Goal: Task Accomplishment & Management: Complete application form

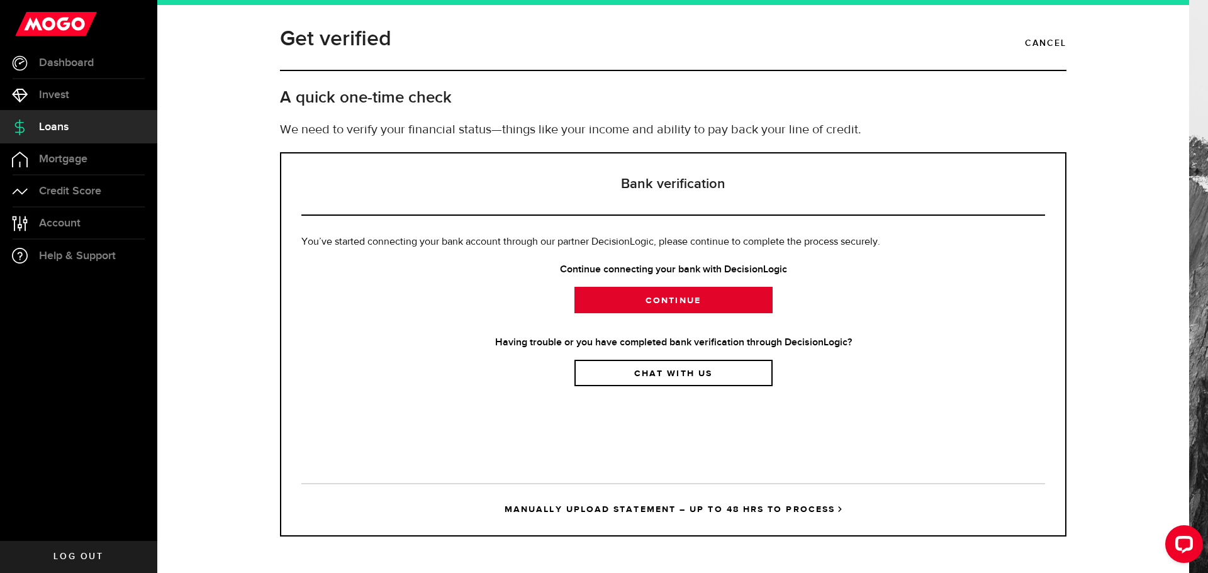
click at [664, 303] on link "Continue" at bounding box center [673, 300] width 198 height 26
click at [99, 114] on link "Loans" at bounding box center [78, 126] width 157 height 31
click at [59, 130] on span "Loans" at bounding box center [54, 126] width 30 height 11
click at [75, 72] on link "Dashboard" at bounding box center [78, 62] width 157 height 31
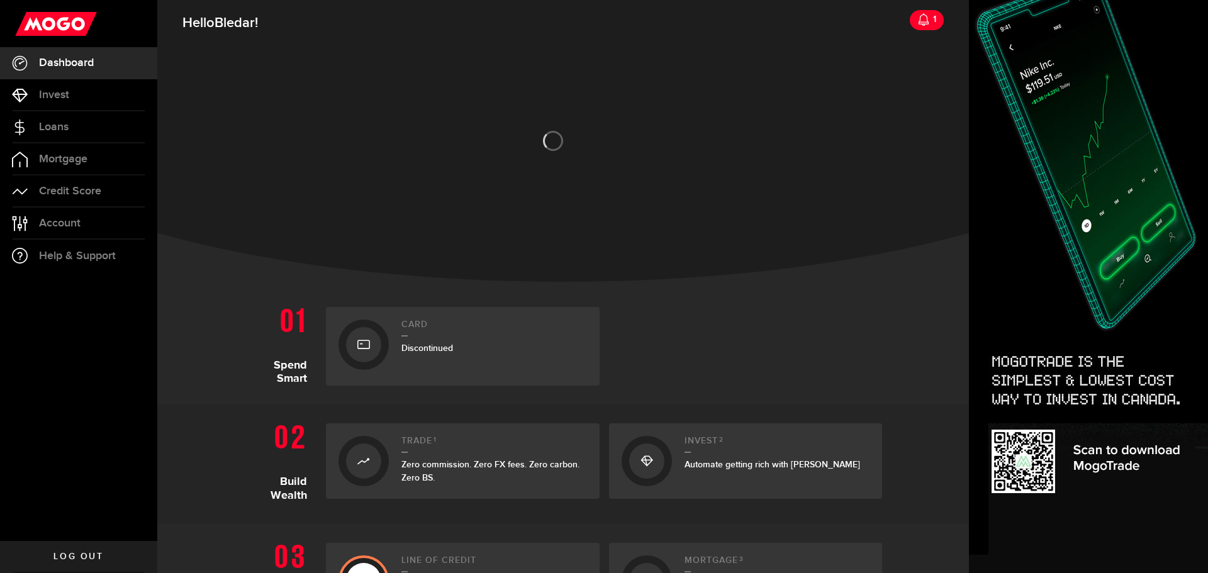
scroll to position [252, 0]
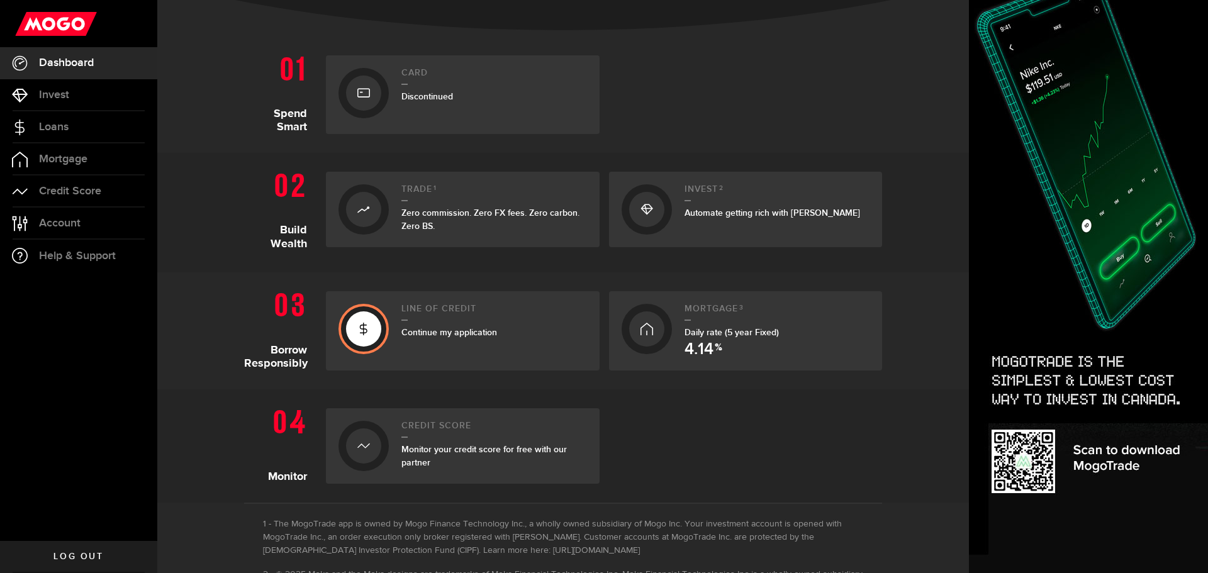
click at [462, 315] on h2 "Line of credit" at bounding box center [494, 312] width 186 height 17
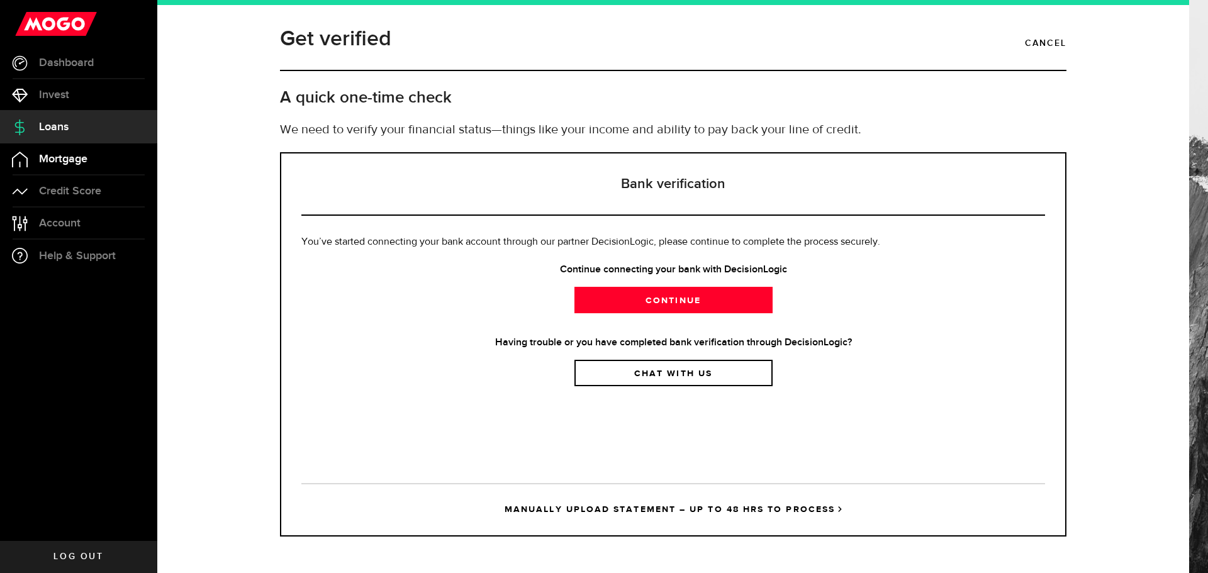
click at [65, 155] on span "Mortgage" at bounding box center [63, 158] width 48 height 11
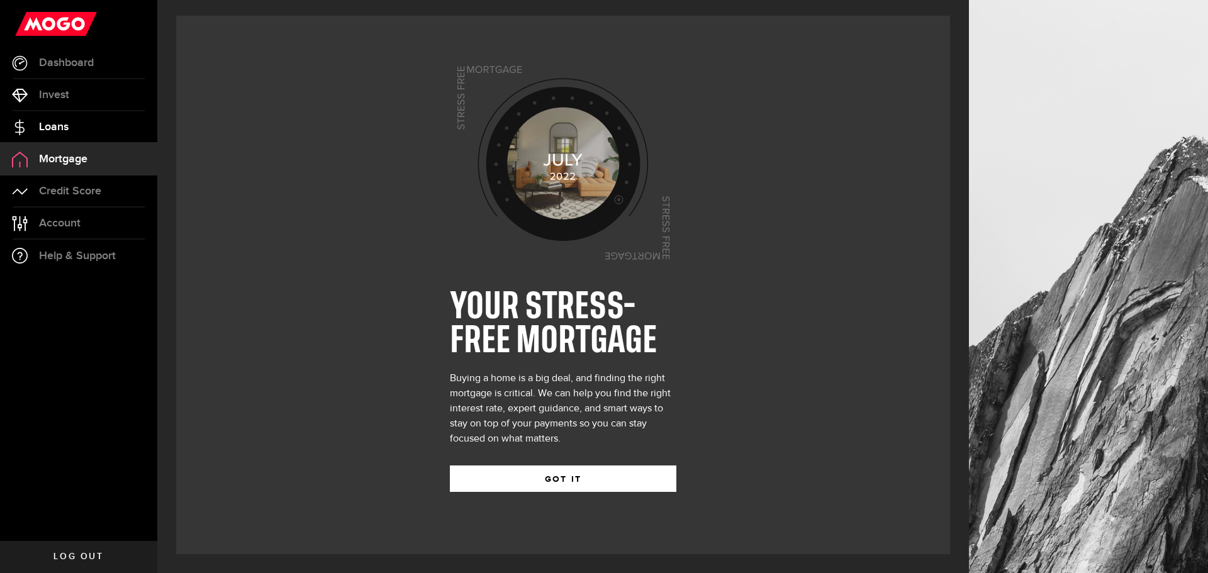
click at [74, 125] on link "Loans" at bounding box center [78, 126] width 157 height 31
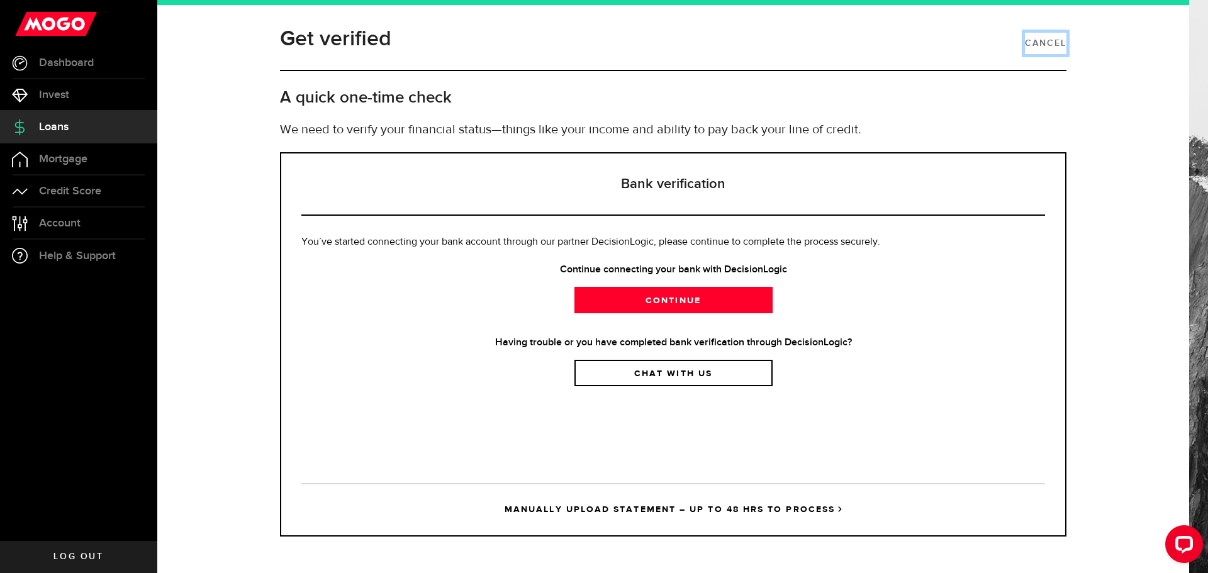
click at [1048, 40] on link "Cancel" at bounding box center [1046, 43] width 42 height 21
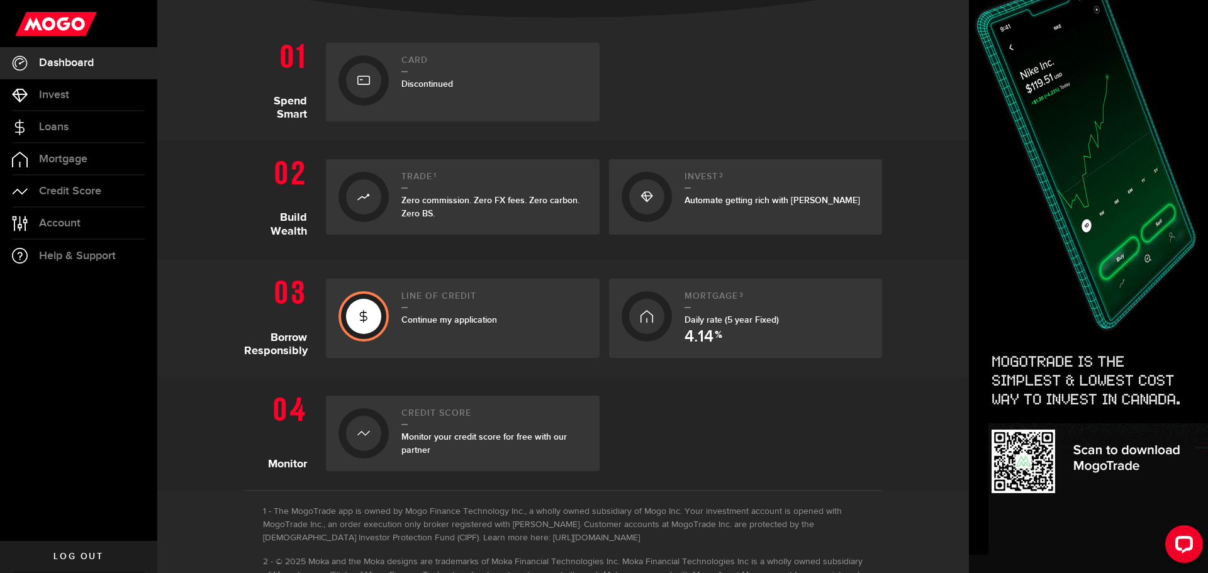
scroll to position [353, 0]
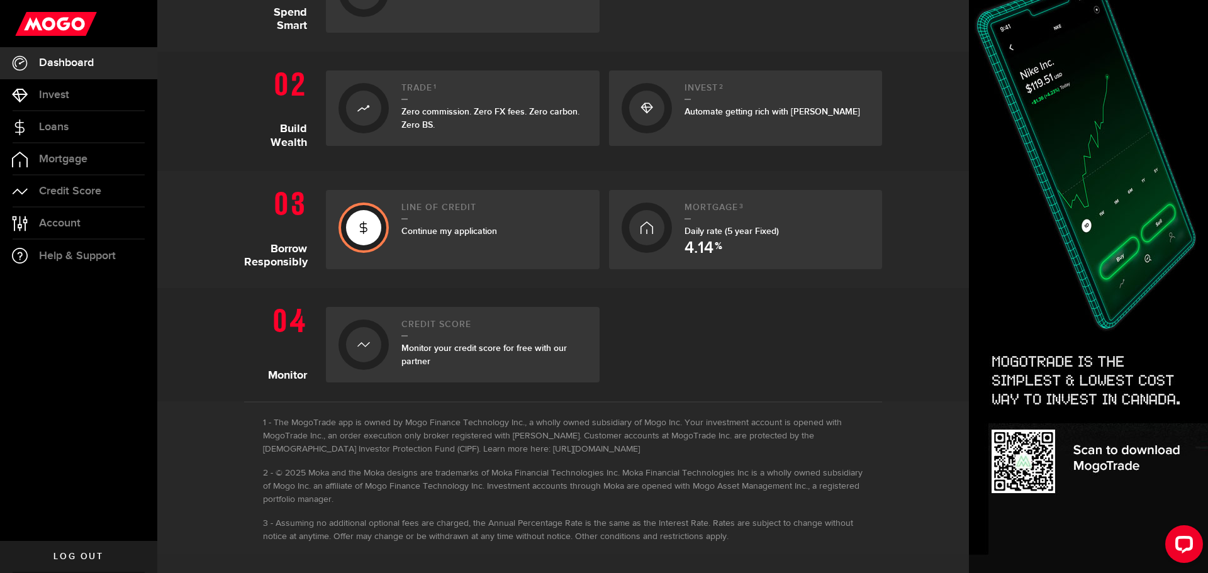
click at [343, 201] on link "Line of credit Continue my application" at bounding box center [463, 229] width 274 height 79
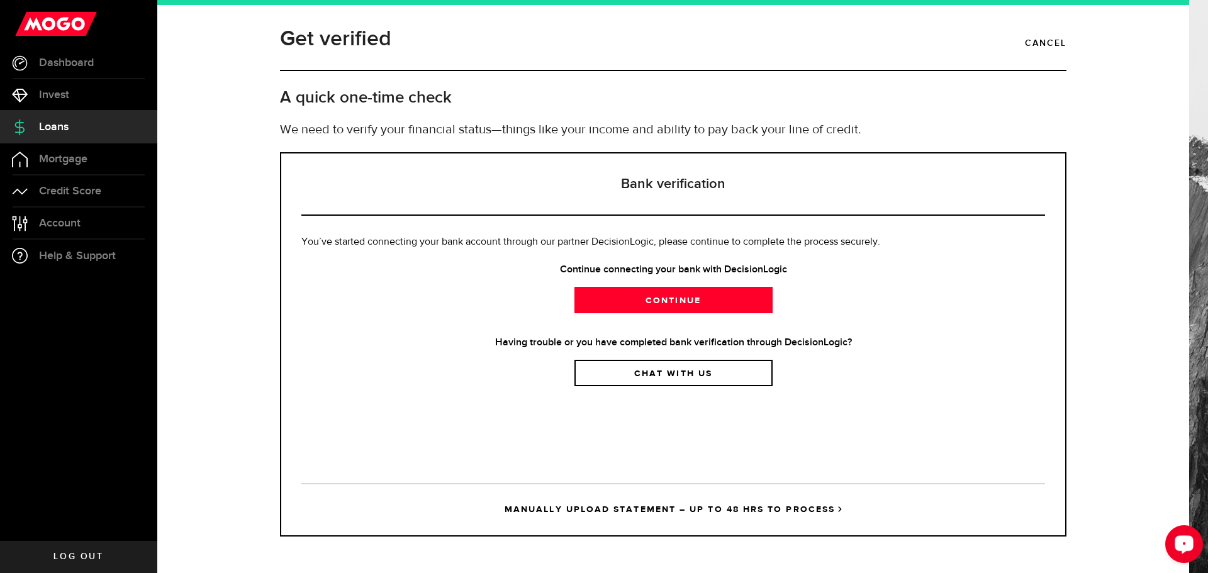
click at [1189, 534] on div "Open LiveChat chat widget" at bounding box center [1183, 543] width 21 height 21
drag, startPoint x: 723, startPoint y: 267, endPoint x: 791, endPoint y: 269, distance: 68.6
click at [791, 269] on strong "Continue connecting your bank with DecisionLogic" at bounding box center [673, 269] width 744 height 15
drag, startPoint x: 789, startPoint y: 269, endPoint x: 774, endPoint y: 269, distance: 15.7
click at [715, 298] on link "Continue" at bounding box center [673, 300] width 198 height 26
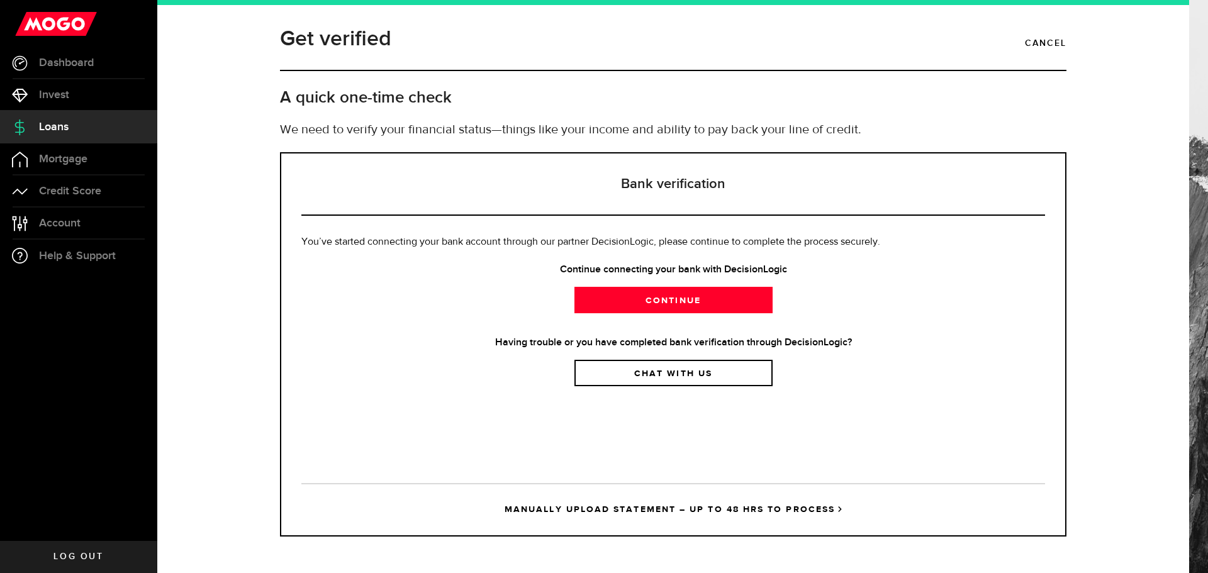
click at [664, 376] on link "Chat with us" at bounding box center [673, 373] width 198 height 26
